Goal: Transaction & Acquisition: Purchase product/service

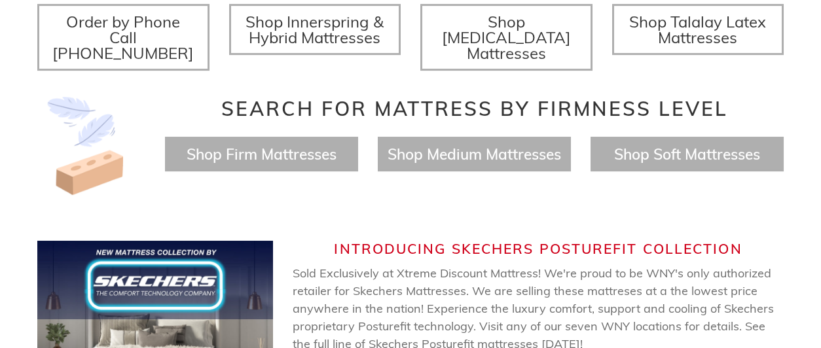
scroll to position [542, 0]
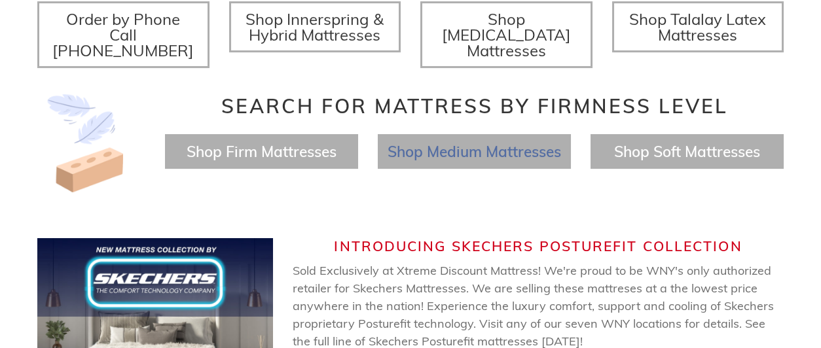
click at [448, 142] on span "Shop Medium Mattresses" at bounding box center [473, 151] width 173 height 19
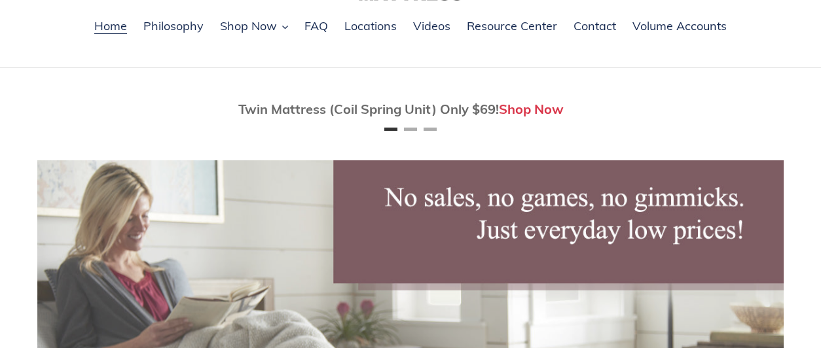
scroll to position [0, 0]
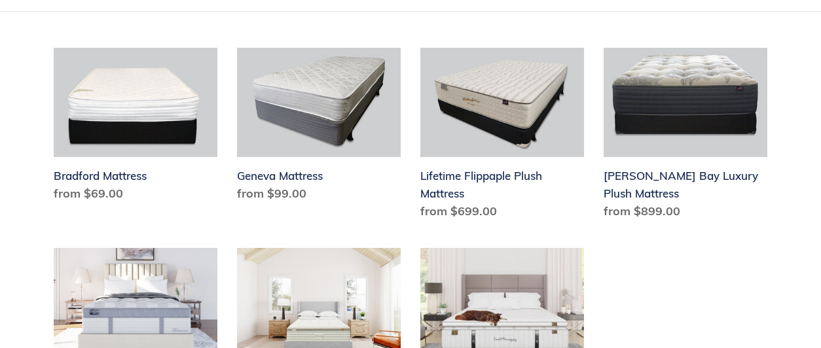
scroll to position [388, 0]
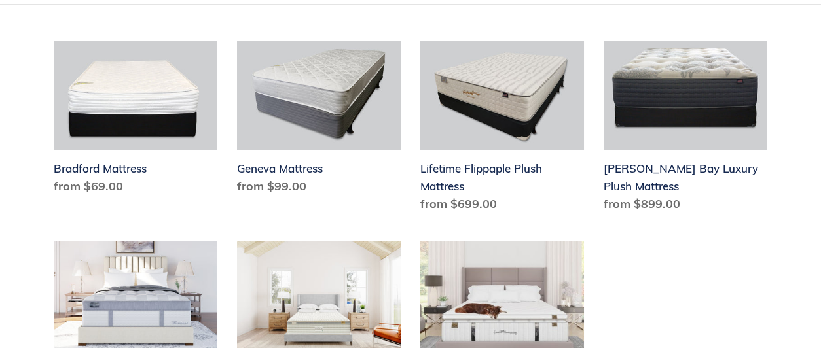
click at [700, 303] on ul "Bradford Mattress Bradford Mattress Regular price from $69.00 Sale price from $…" at bounding box center [400, 262] width 733 height 442
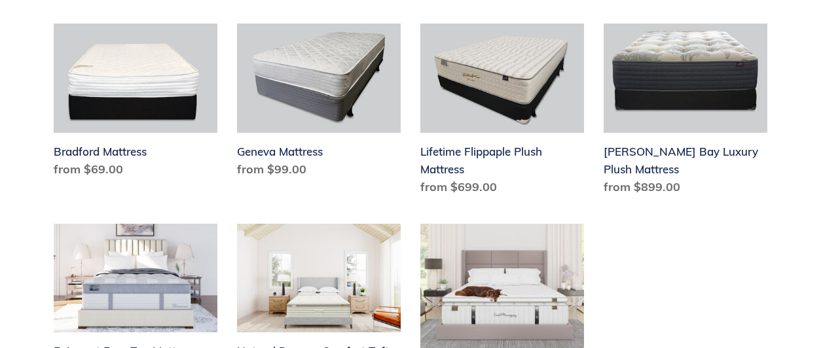
scroll to position [400, 0]
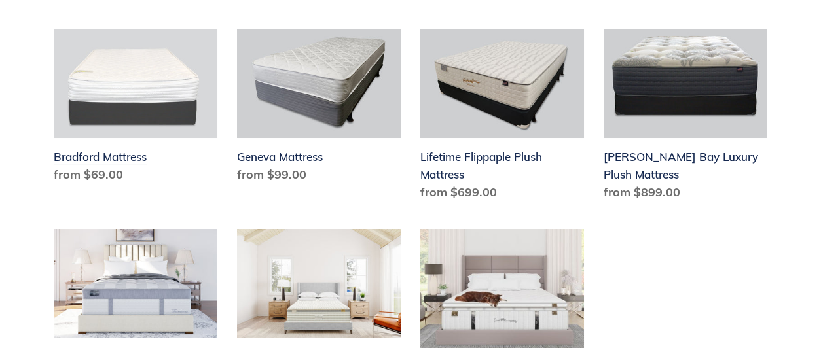
click at [120, 78] on link "Bradford Mattress" at bounding box center [136, 109] width 164 height 160
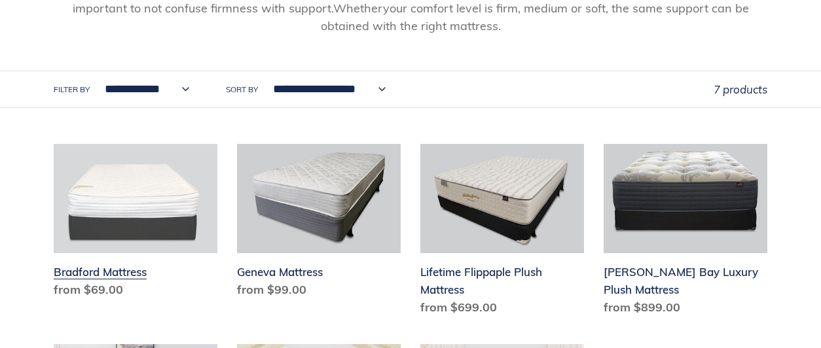
scroll to position [0, 0]
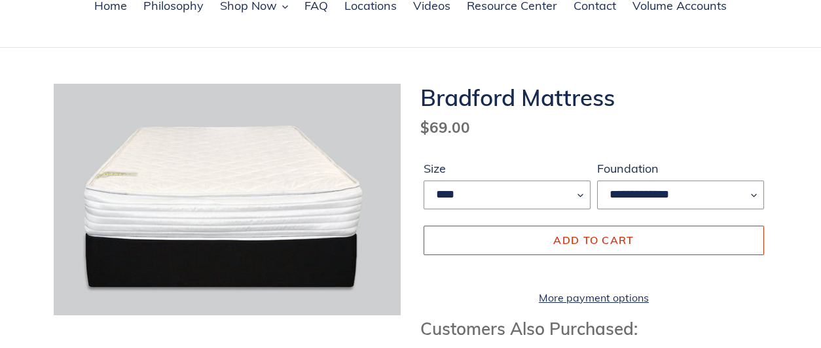
scroll to position [112, 0]
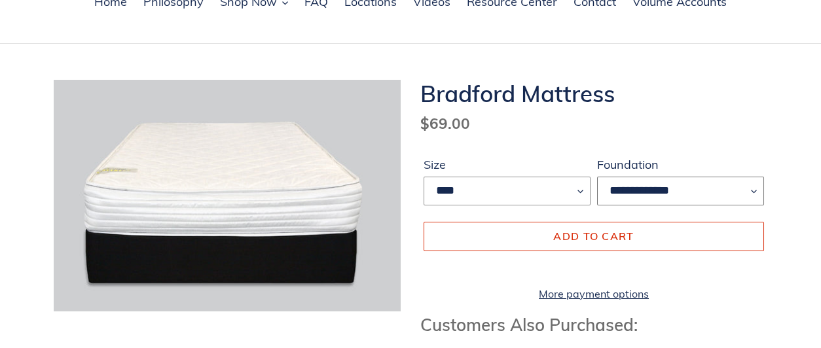
click at [754, 196] on select "**********" at bounding box center [680, 191] width 167 height 29
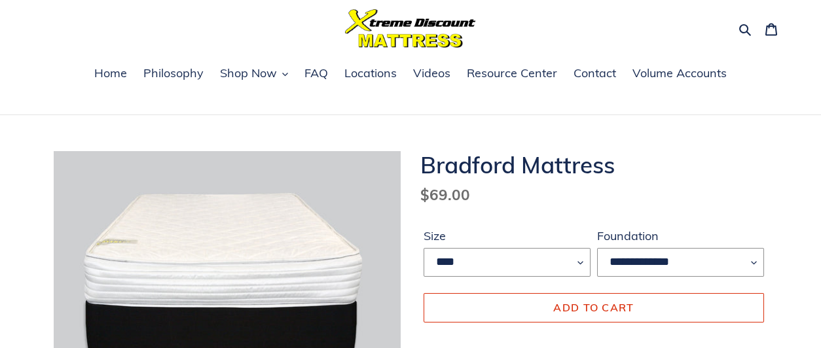
scroll to position [39, 0]
